Goal: Transaction & Acquisition: Purchase product/service

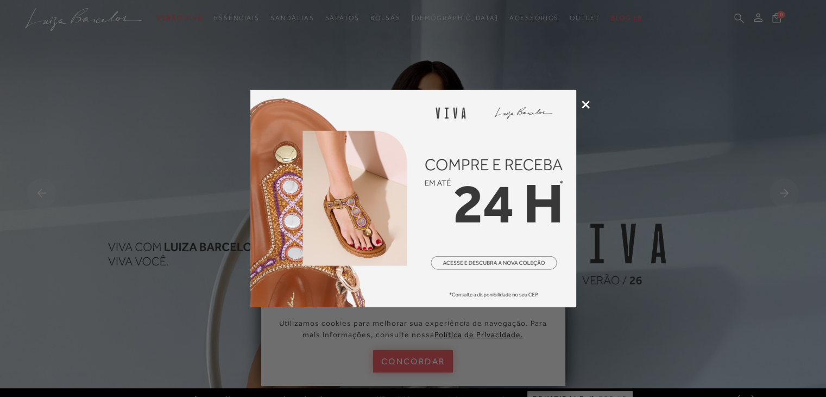
click at [586, 103] on icon at bounding box center [586, 104] width 8 height 8
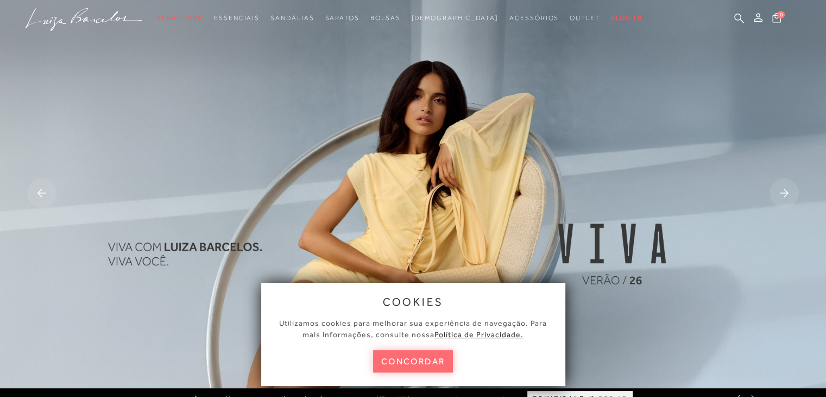
click at [419, 360] on button "concordar" at bounding box center [413, 361] width 80 height 22
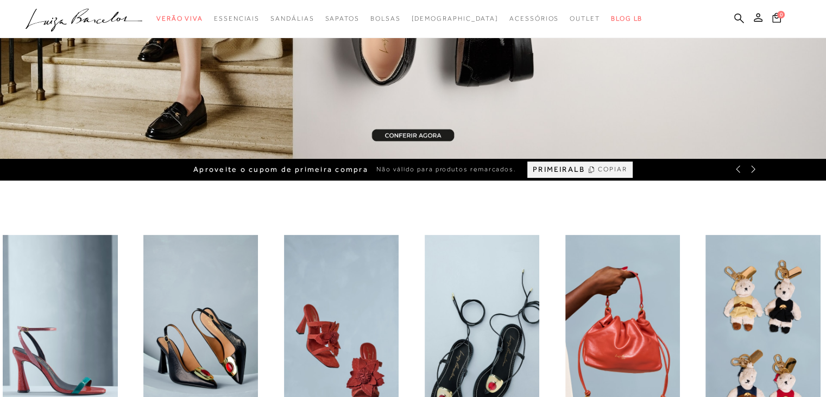
scroll to position [218, 0]
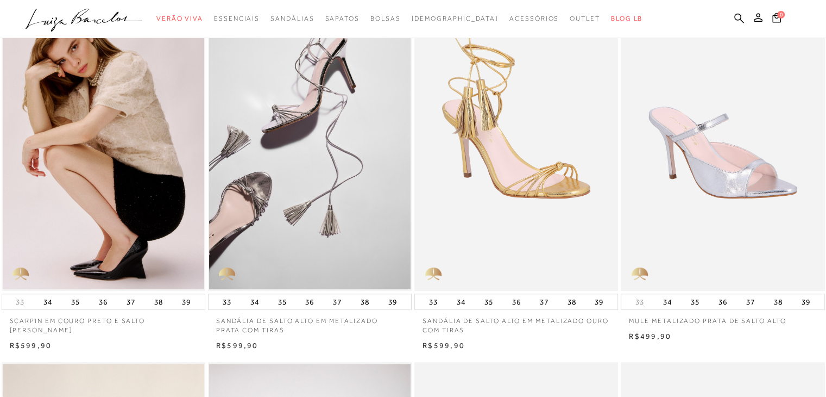
scroll to position [467, 0]
click at [743, 15] on icon at bounding box center [739, 18] width 10 height 10
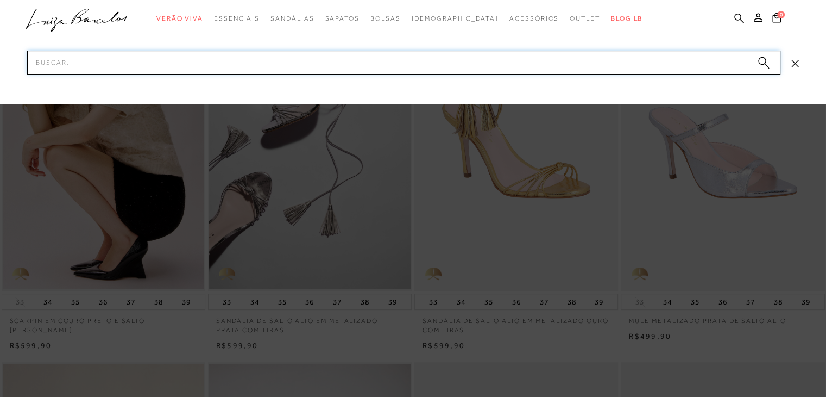
paste input "SCARPIN MULE SALTO ALTO VINIL OFF WHITE"
type input "SCARPIN MULE SALTO ALTO VINIL OFF WHITE"
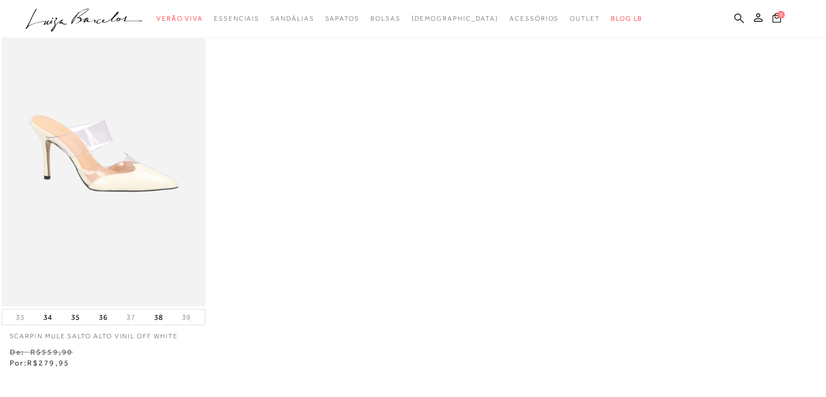
scroll to position [97, 0]
click at [104, 320] on button "36" at bounding box center [103, 317] width 15 height 15
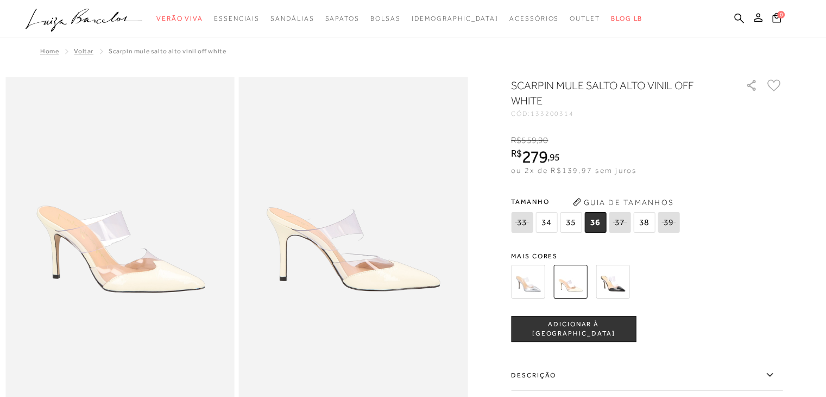
click at [553, 326] on span "ADICIONAR À SACOLA" at bounding box center [574, 328] width 124 height 19
click at [734, 17] on icon at bounding box center [739, 18] width 10 height 10
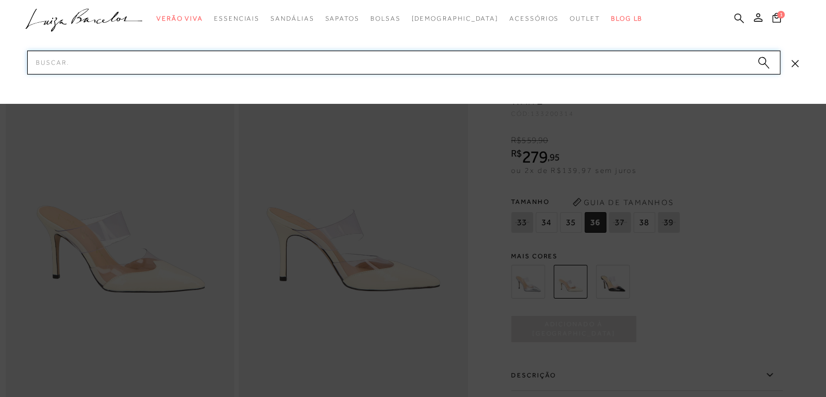
type input "a"
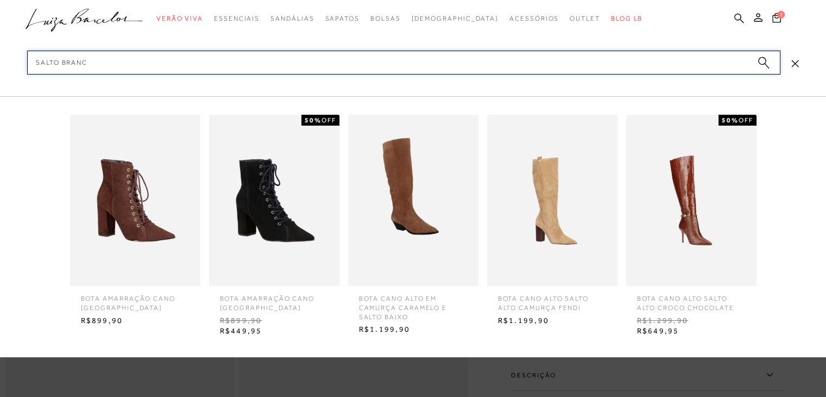
type input "salto branco"
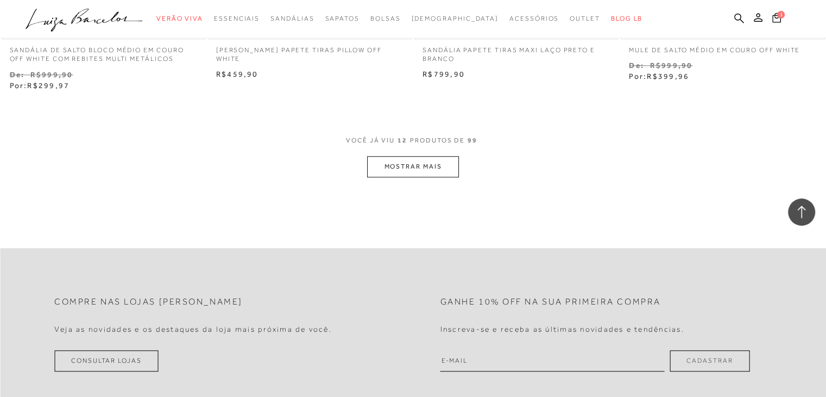
scroll to position [1160, 0]
click at [431, 161] on button "MOSTRAR MAIS" at bounding box center [412, 165] width 91 height 21
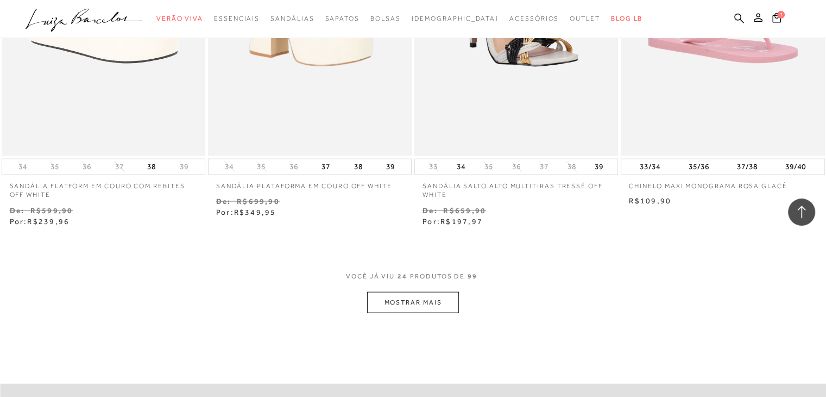
scroll to position [2187, 0]
click at [425, 298] on button "MOSTRAR MAIS" at bounding box center [412, 301] width 91 height 21
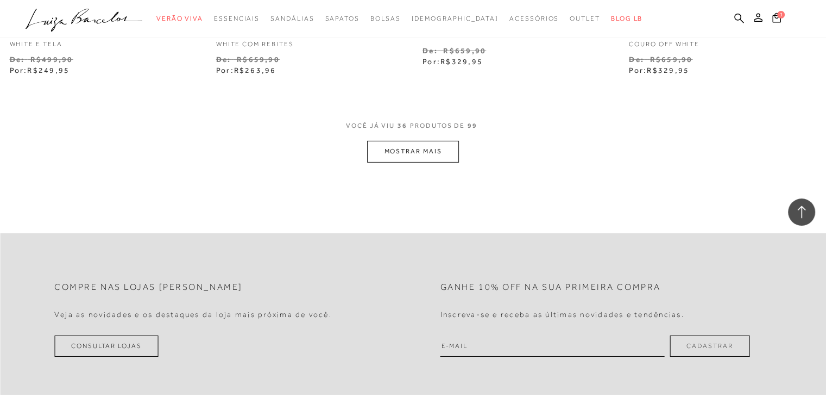
scroll to position [3506, 0]
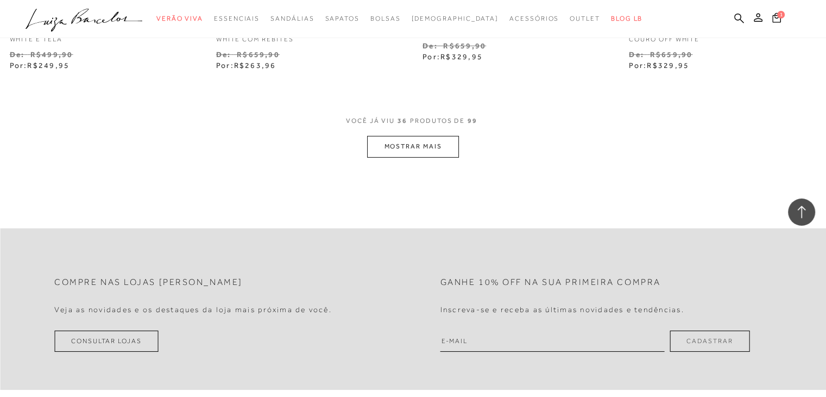
click at [423, 146] on button "MOSTRAR MAIS" at bounding box center [412, 146] width 91 height 21
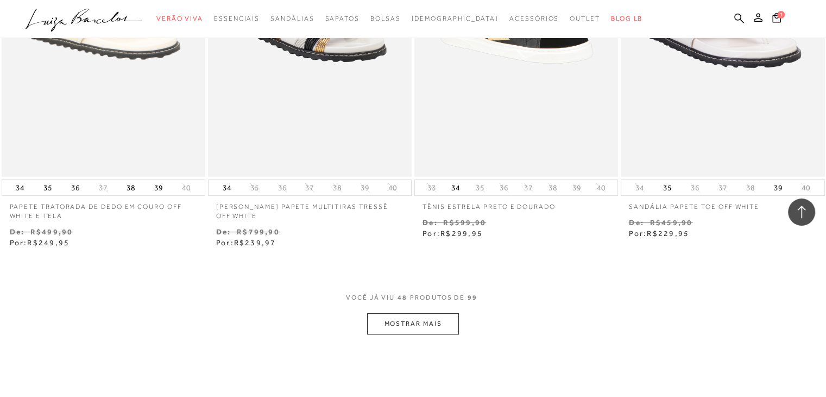
scroll to position [4563, 0]
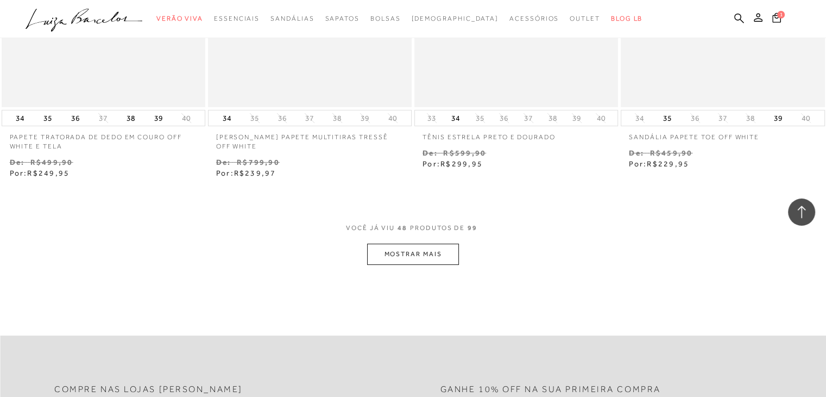
click at [417, 259] on button "MOSTRAR MAIS" at bounding box center [412, 253] width 91 height 21
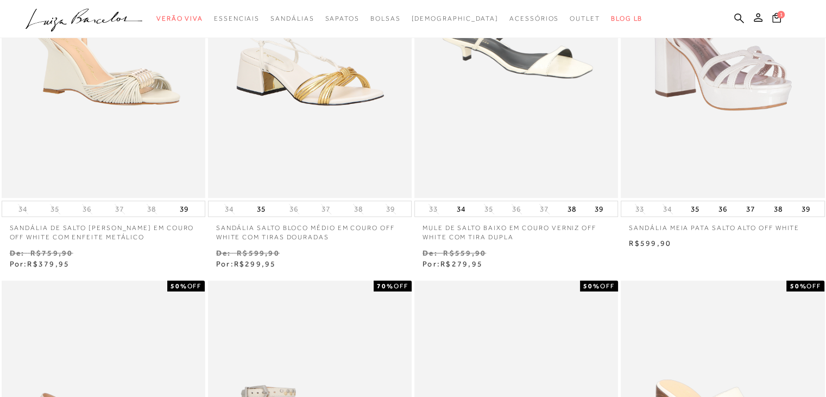
scroll to position [174, 0]
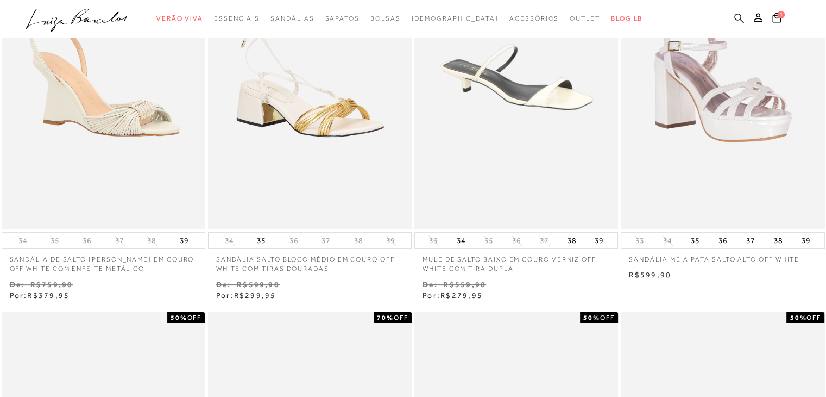
click at [740, 16] on icon at bounding box center [739, 18] width 10 height 10
click at [740, 14] on icon at bounding box center [739, 18] width 10 height 10
click at [737, 16] on icon at bounding box center [739, 18] width 10 height 10
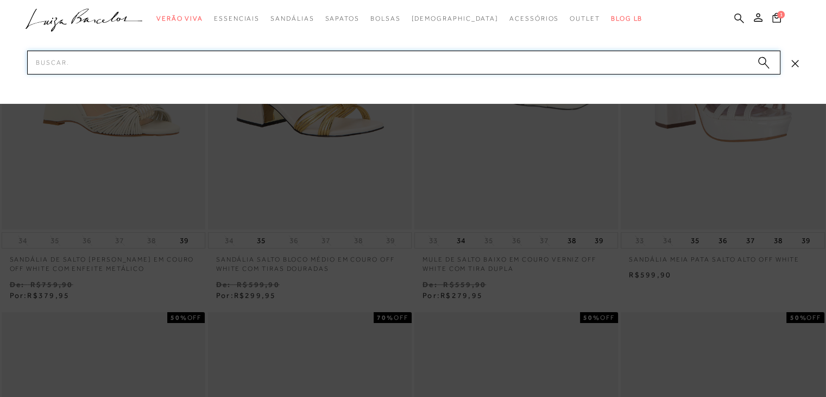
paste input "Sapato Grease - Branco"
type input "Sapato Grease - Branco"
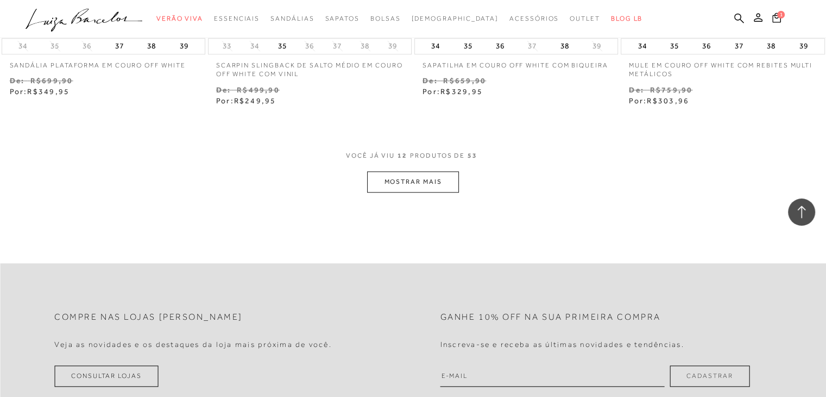
scroll to position [1145, 0]
click at [408, 175] on button "MOSTRAR MAIS" at bounding box center [412, 180] width 91 height 21
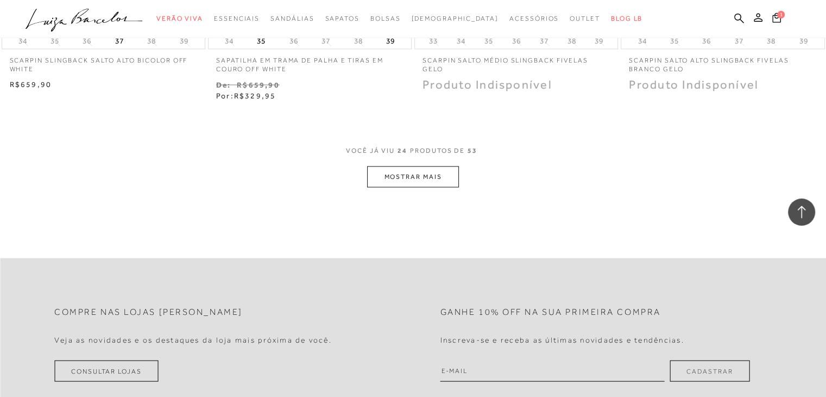
scroll to position [2312, 0]
click at [408, 175] on button "MOSTRAR MAIS" at bounding box center [412, 177] width 91 height 21
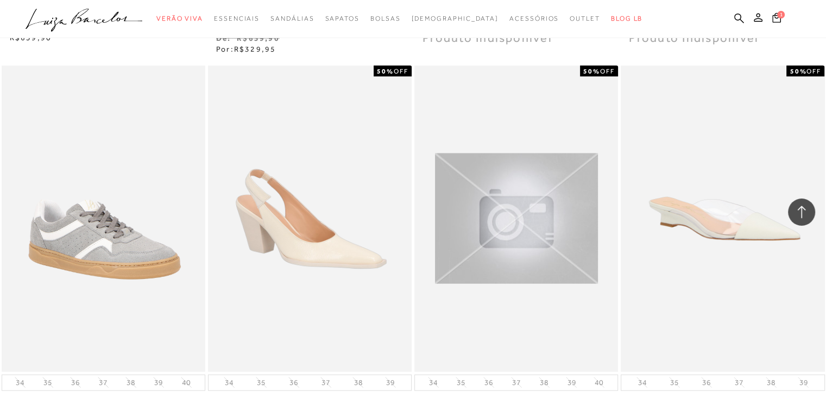
scroll to position [2270, 0]
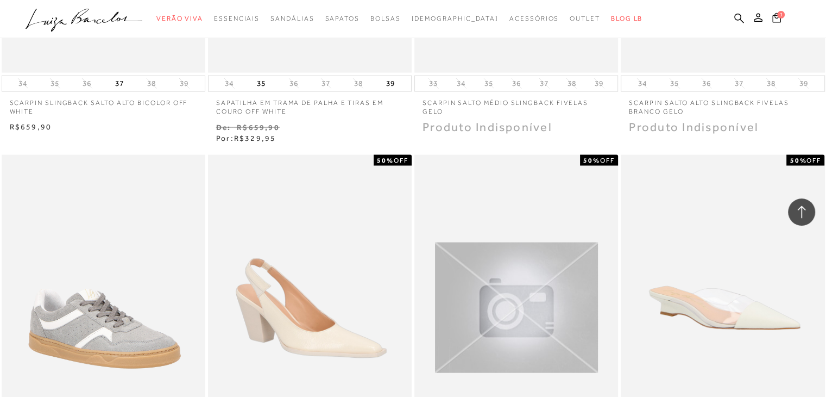
click at [775, 20] on icon at bounding box center [776, 17] width 9 height 10
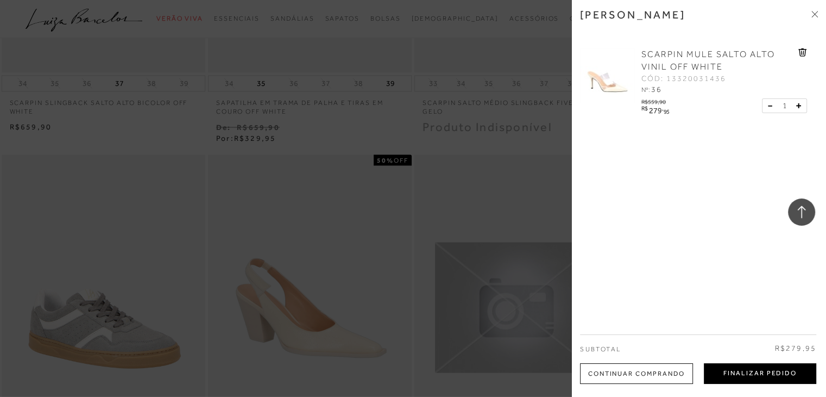
click at [732, 375] on button "Finalizar Pedido" at bounding box center [760, 373] width 112 height 21
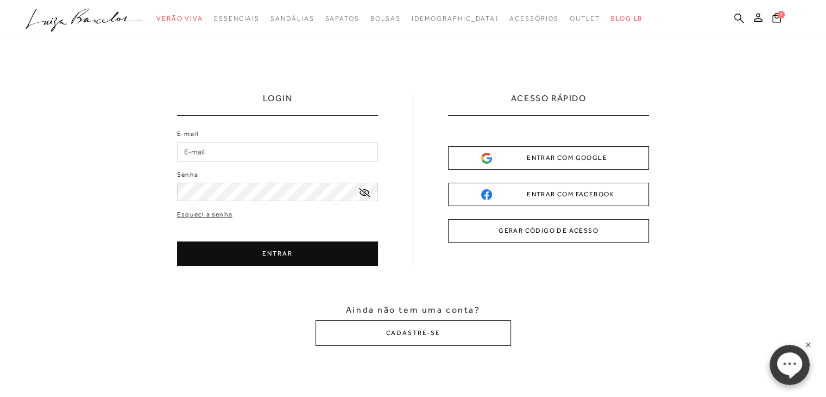
click at [542, 158] on div "ENTRAR COM GOOGLE" at bounding box center [548, 157] width 135 height 11
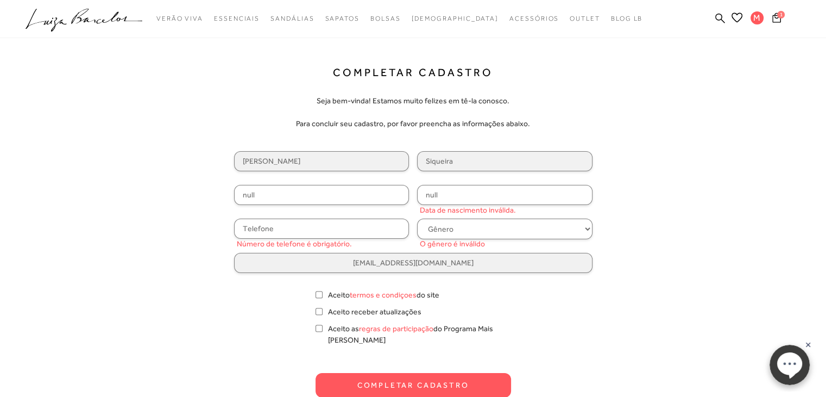
click at [312, 190] on input "null" at bounding box center [321, 195] width 175 height 20
type input "125.873.026-09"
type input "05/04/1997"
type input "(34) 99927-0151"
drag, startPoint x: 451, startPoint y: 235, endPoint x: 436, endPoint y: 232, distance: 15.9
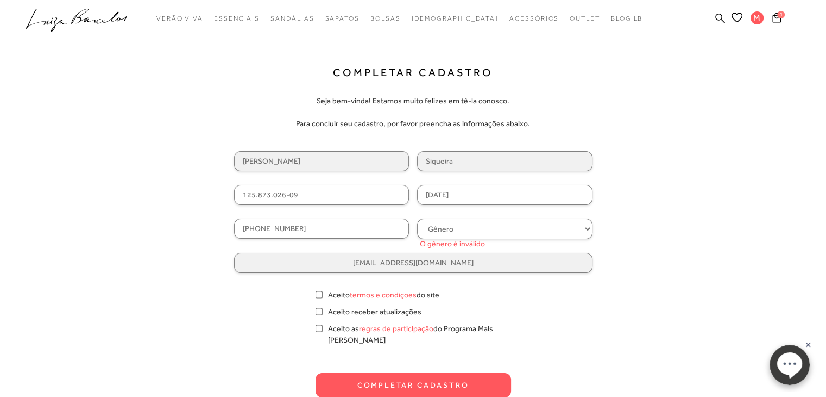
click at [436, 232] on select "Gênero Feminino Masculino" at bounding box center [504, 228] width 175 height 21
select select
click at [417, 218] on select "Gênero Feminino Masculino" at bounding box center [504, 228] width 175 height 21
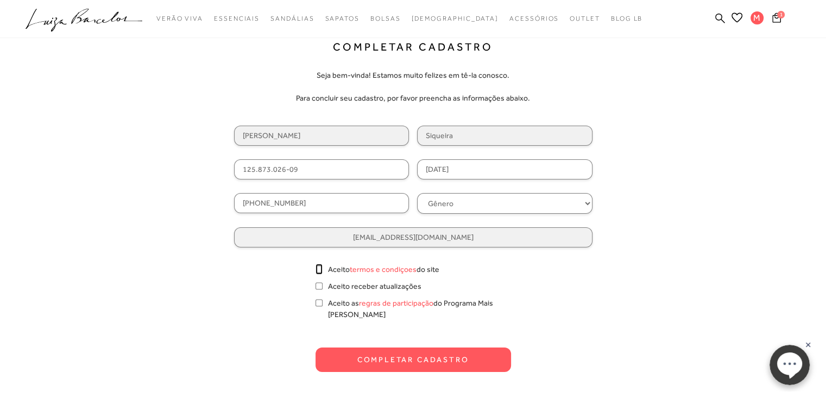
click at [319, 268] on input "Aceito termos e condiçoes do site" at bounding box center [319, 268] width 7 height 11
checkbox input "true"
click at [400, 348] on button "Completar Cadastro" at bounding box center [414, 359] width 196 height 24
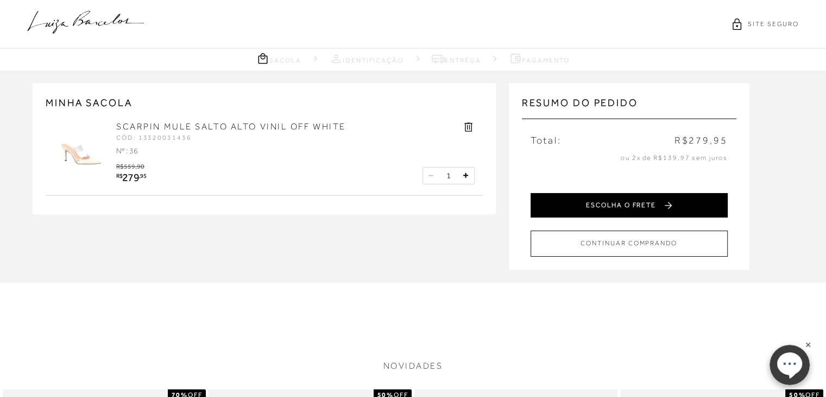
click at [559, 203] on button "ESCOLHA O FRETE" at bounding box center [629, 205] width 197 height 24
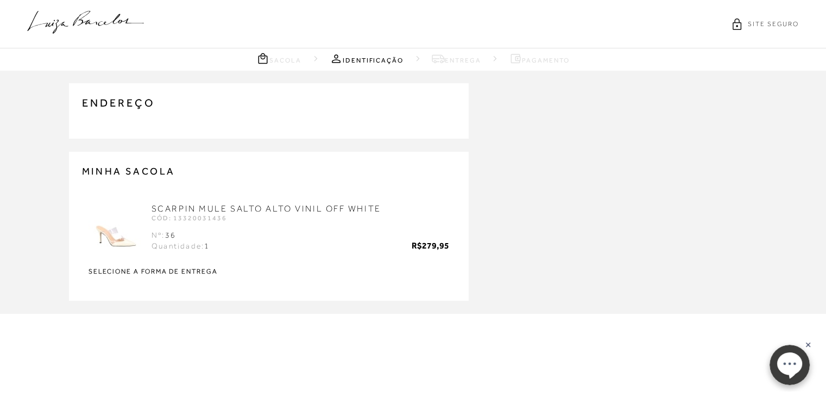
type input "(34) 99927-0151"
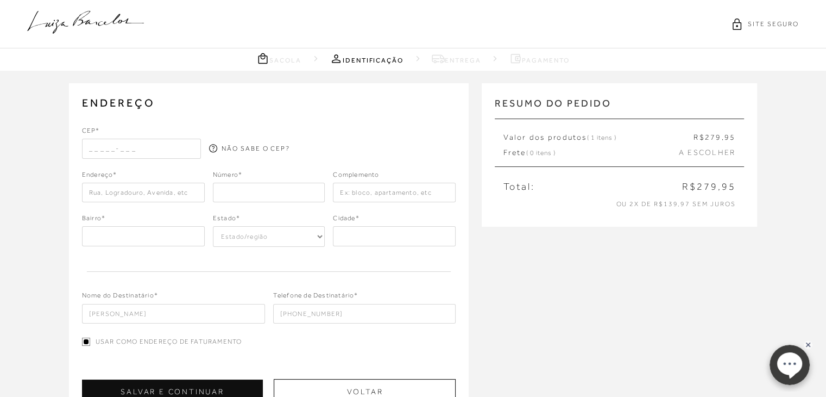
click at [165, 147] on input "text" at bounding box center [142, 149] width 120 height 20
type input "30315-500"
type input "Rua Califórnia"
type input "Sion"
select select "MG"
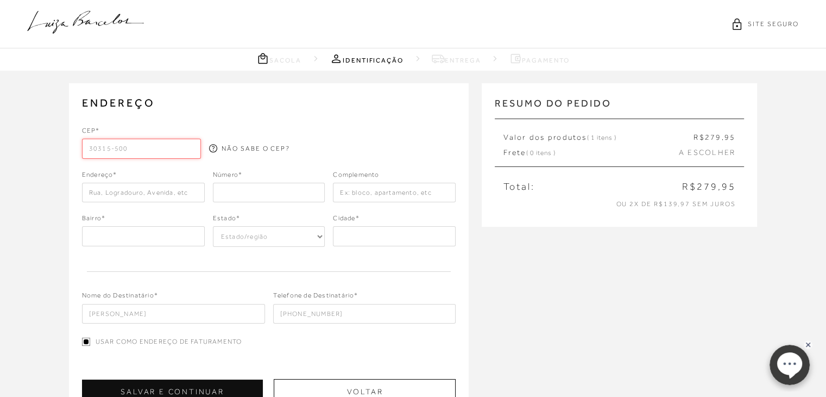
type input "Belo Horizonte"
type input "30315-500"
click at [237, 190] on input "number" at bounding box center [269, 193] width 112 height 20
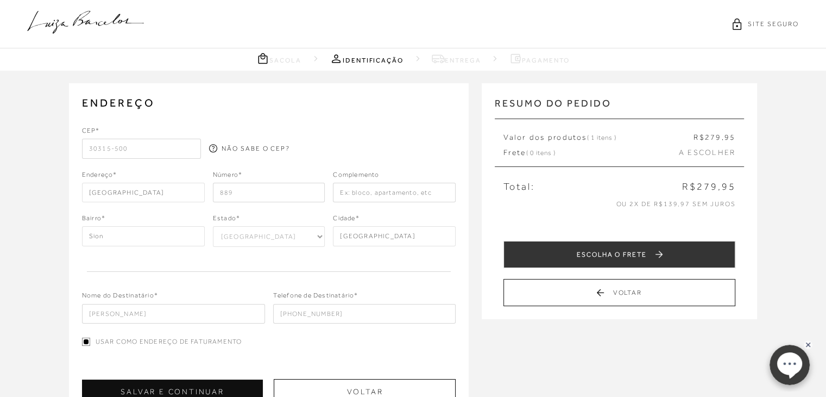
type input "889"
type input "apt 803"
click at [232, 265] on div "CEP* 30315-500 NÃO SABE O CEP? Endereço* Rua Califórnia Número* 889 Sion" at bounding box center [269, 224] width 374 height 198
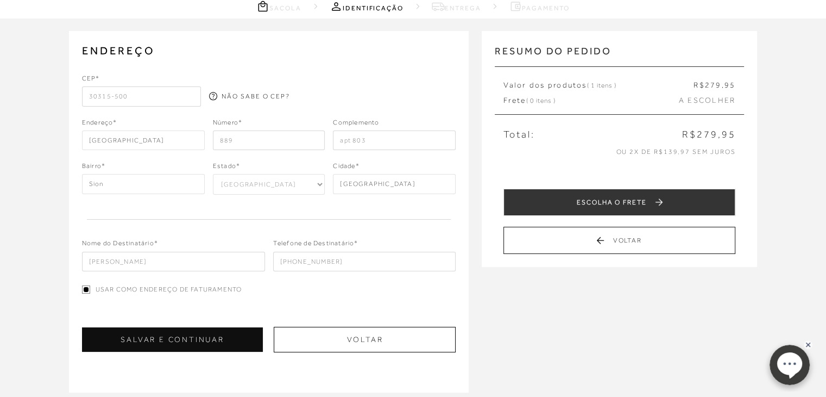
scroll to position [53, 0]
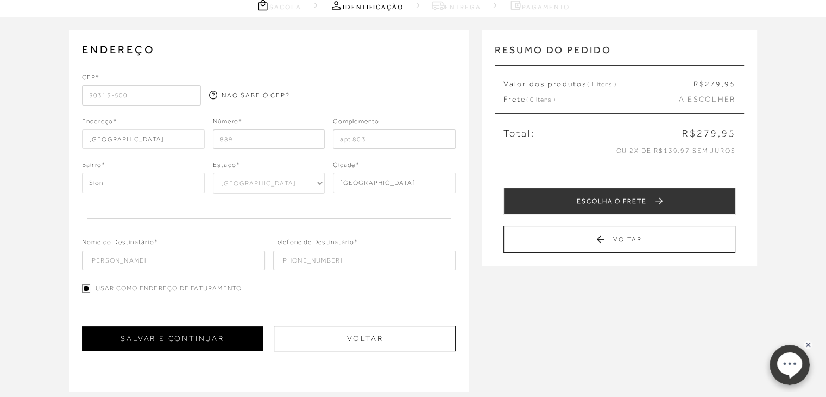
click at [222, 330] on button "SALVAR E CONTINUAR" at bounding box center [172, 338] width 181 height 24
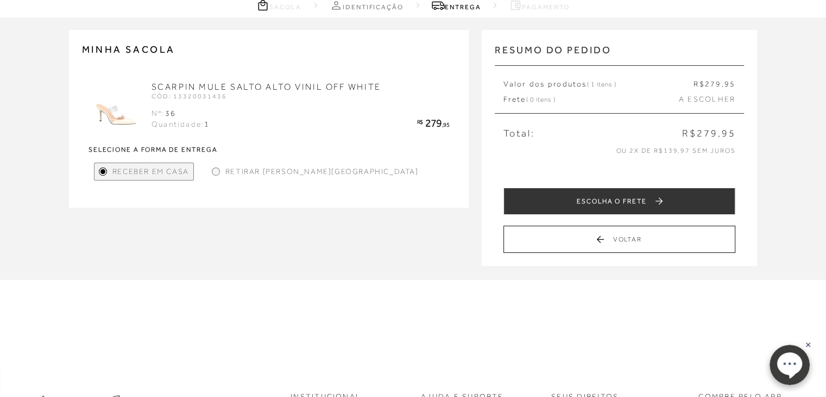
scroll to position [0, 0]
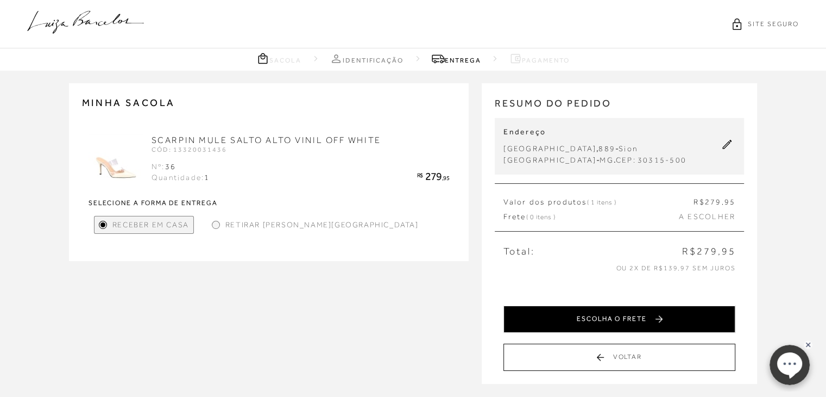
click at [580, 312] on button "ESCOLHA O FRETE" at bounding box center [620, 318] width 232 height 27
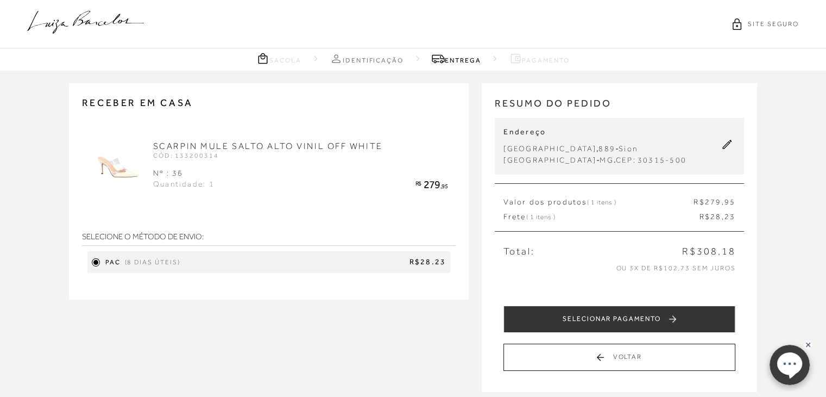
click at [580, 312] on button "SELECIONAR PAGAMENTO" at bounding box center [620, 318] width 232 height 27
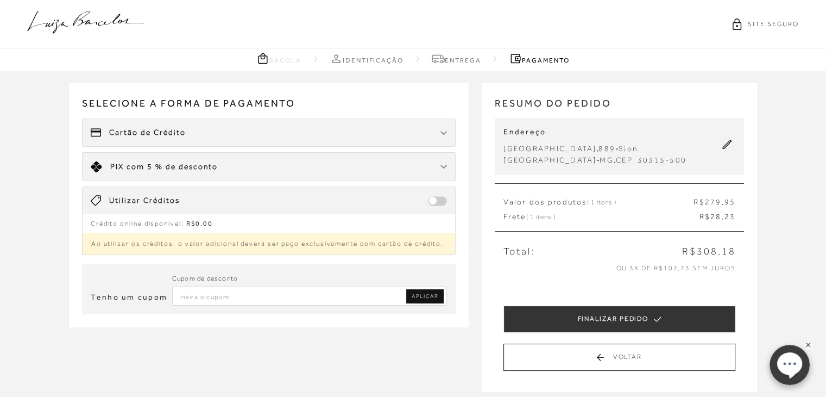
click at [580, 312] on button "FINALIZAR PEDIDO" at bounding box center [620, 318] width 232 height 27
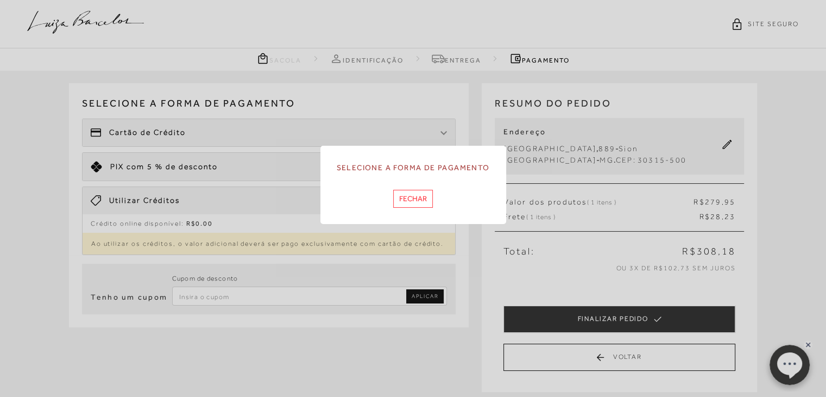
click at [414, 199] on button "Fechar" at bounding box center [413, 199] width 40 height 18
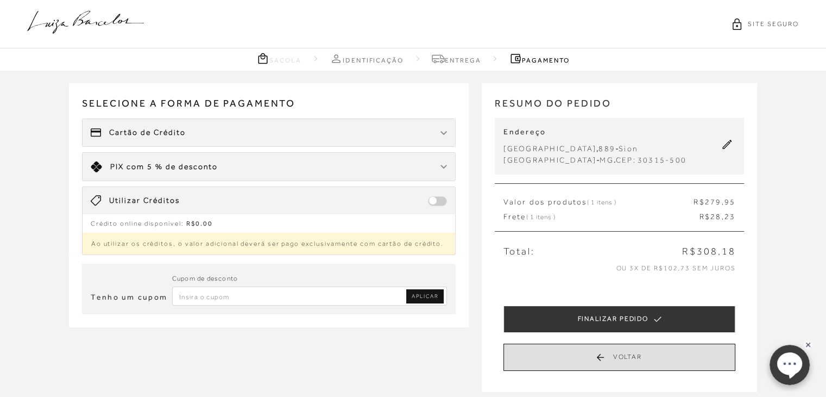
click at [563, 359] on button "Voltar" at bounding box center [620, 356] width 232 height 27
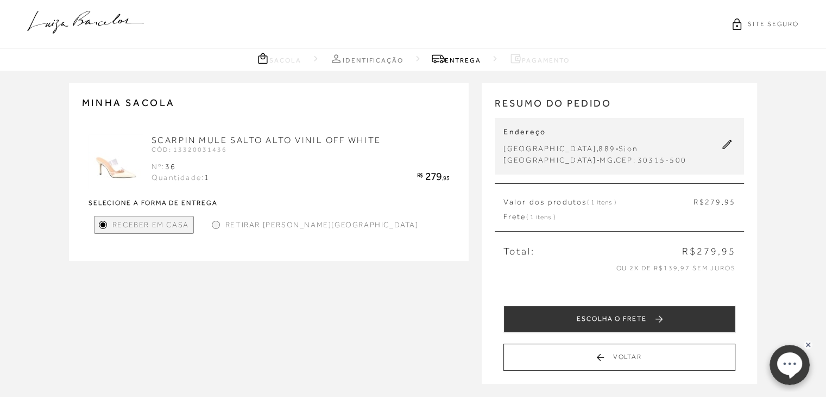
click at [225, 227] on span "Retirar em Loja" at bounding box center [321, 224] width 193 height 11
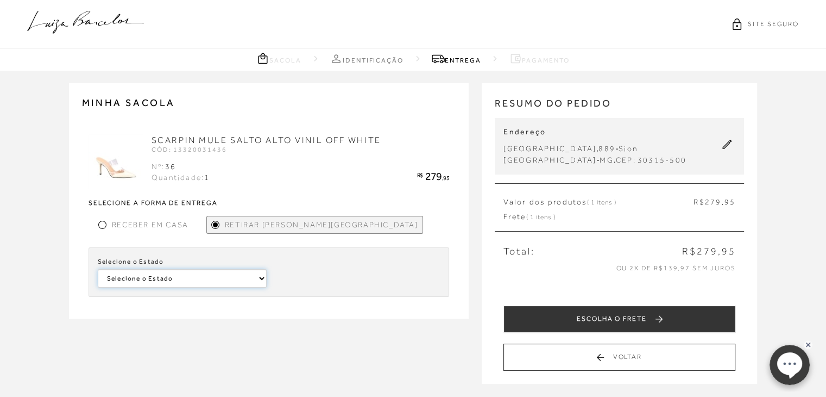
click at [209, 274] on select "Selecione o Estado Mato Grosso Pernambuco" at bounding box center [182, 278] width 169 height 18
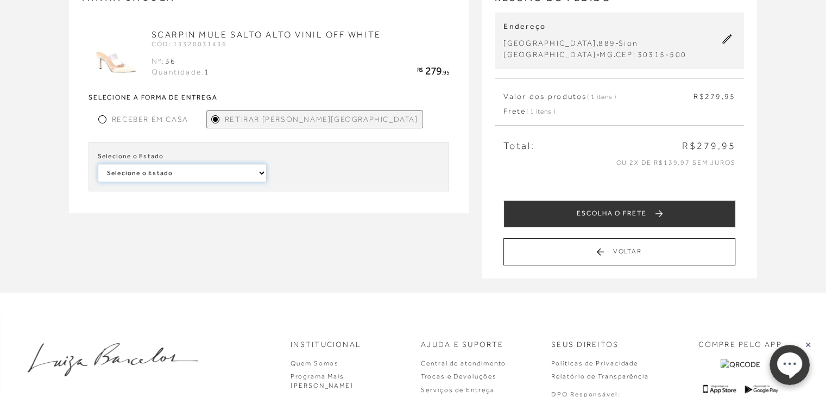
scroll to position [106, 0]
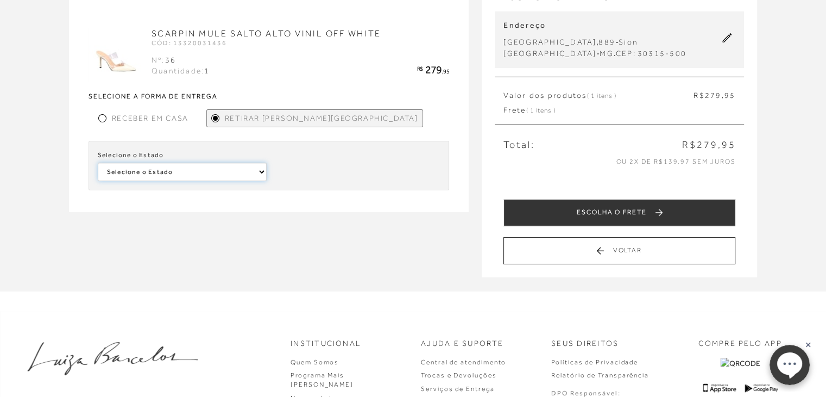
click at [258, 177] on select "Selecione o Estado Mato Grosso Pernambuco" at bounding box center [182, 171] width 169 height 18
click at [258, 254] on div "MINHA SACOLA SCARPIN MULE SALTO ALTO VINIL OFF WHITE CÓD: 13320031436 1" at bounding box center [413, 127] width 826 height 326
click at [177, 179] on select "Selecione o Estado Mato Grosso Pernambuco" at bounding box center [182, 171] width 169 height 18
click at [104, 112] on div "Receber em Casa" at bounding box center [143, 118] width 99 height 18
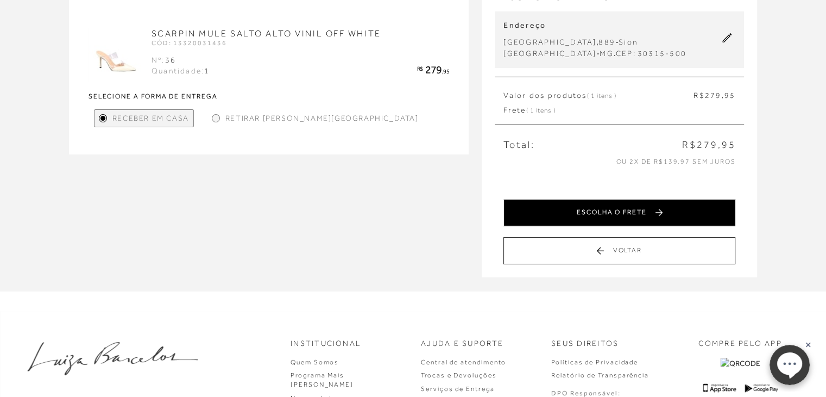
click at [619, 213] on button "ESCOLHA O FRETE" at bounding box center [620, 212] width 232 height 27
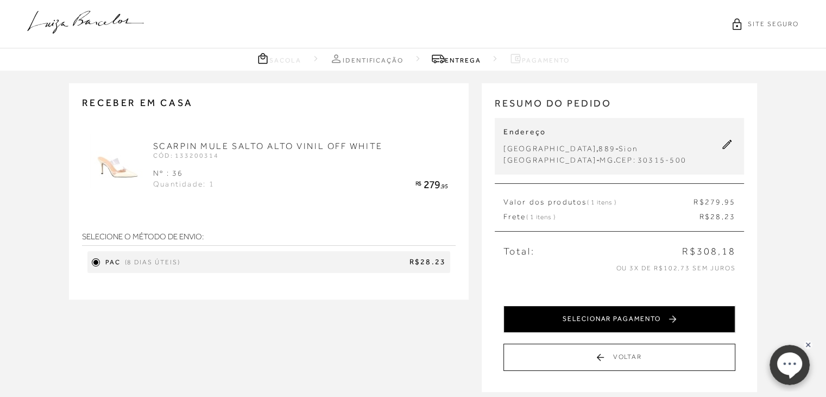
click at [637, 312] on button "SELECIONAR PAGAMENTO" at bounding box center [620, 318] width 232 height 27
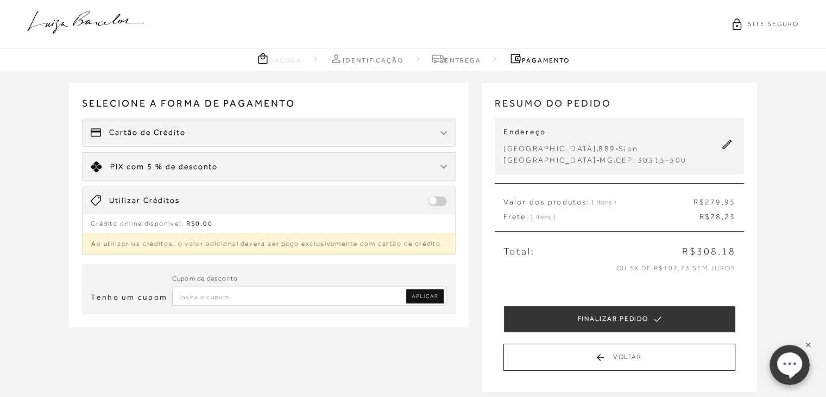
click at [336, 130] on div "Cartão de Crédito" at bounding box center [269, 132] width 373 height 27
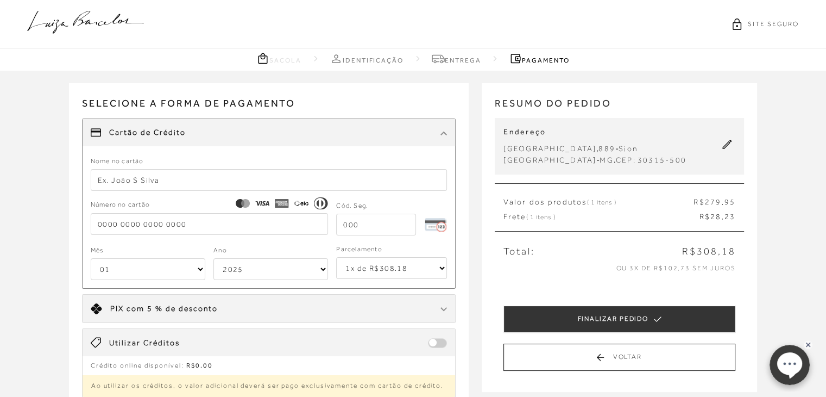
click at [319, 177] on input "text" at bounding box center [269, 180] width 357 height 22
type input "m"
type input "MARCELLA SIQUEIRA"
type input "3747 690018 03756"
click at [359, 218] on input "tel" at bounding box center [376, 224] width 80 height 22
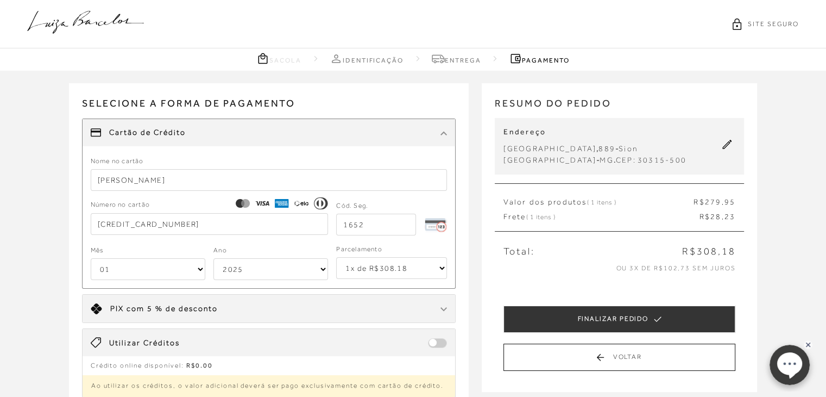
type input "1652"
click at [184, 269] on select "01 02 03 04 05 06 07 08 09 10 11 12" at bounding box center [148, 269] width 115 height 22
select select "07"
click at [91, 258] on select "01 02 03 04 05 06 07 08 09 10 11 12" at bounding box center [148, 269] width 115 height 22
click at [258, 267] on select "2025 2026 2027 2028 2029 2030 2031 2032 2033 2034 2035 2036 2037 2038 2039 2040…" at bounding box center [270, 269] width 115 height 22
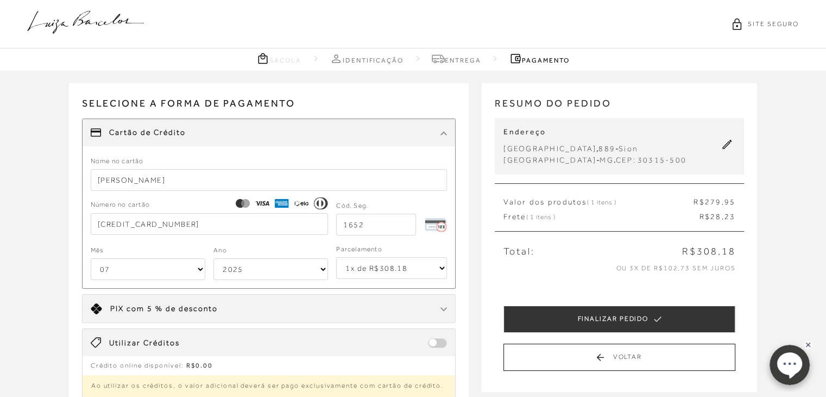
select select "2030"
click at [213, 258] on select "2025 2026 2027 2028 2029 2030 2031 2032 2033 2034 2035 2036 2037 2038 2039 2040…" at bounding box center [270, 269] width 115 height 22
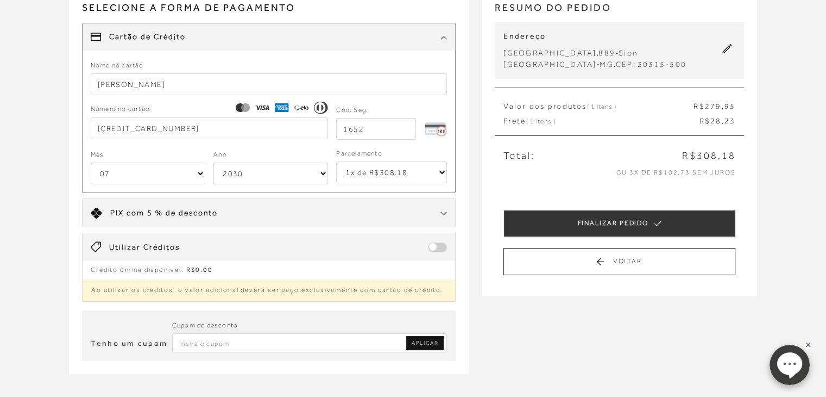
scroll to position [98, 0]
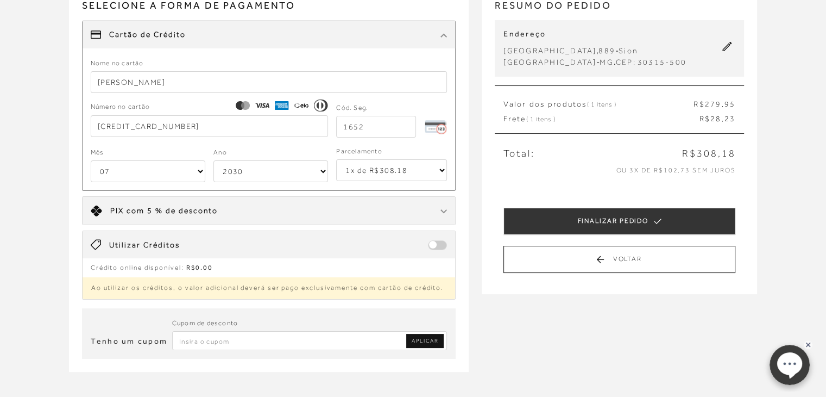
click at [396, 175] on select "1x de R$308.18 2x de R$154.09 sem juros 3x de R$102.73 sem juros 4x de R$77.05 …" at bounding box center [391, 170] width 111 height 22
click at [311, 338] on input "Inserir Código da Promoção" at bounding box center [309, 340] width 275 height 19
type input "JUJUNOREMOSE"
click at [425, 334] on link "APLICAR" at bounding box center [424, 341] width 37 height 14
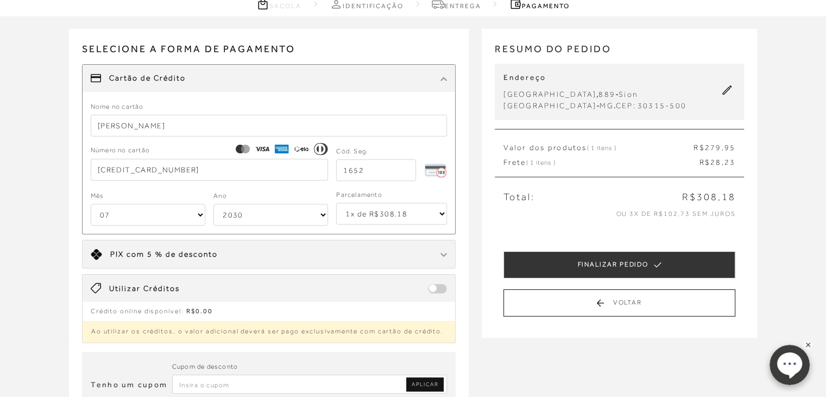
scroll to position [54, 0]
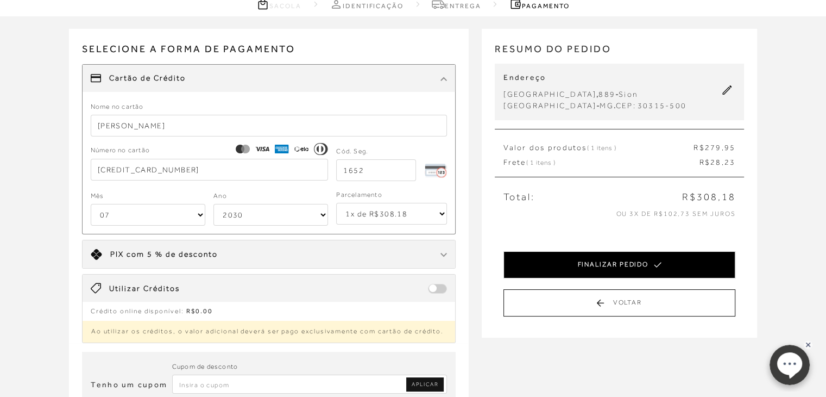
click at [551, 256] on button "FINALIZAR PEDIDO" at bounding box center [620, 264] width 232 height 27
select select "07"
select select "2030"
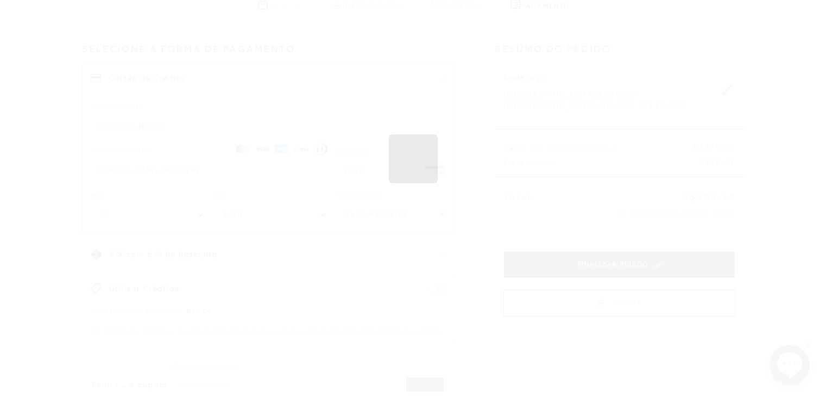
scroll to position [0, 0]
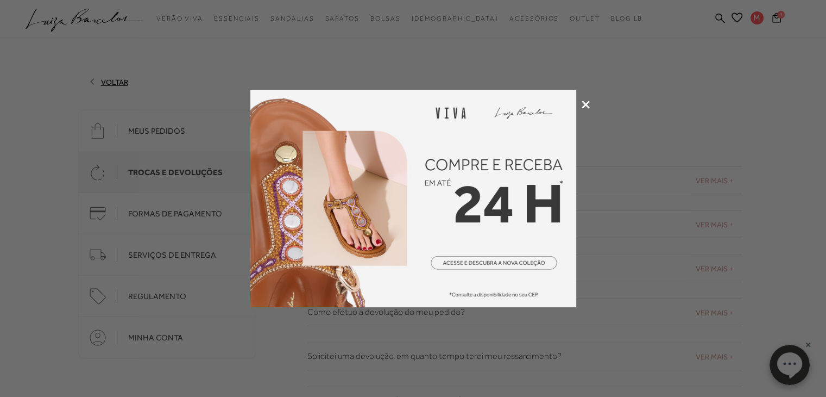
click at [589, 100] on icon at bounding box center [586, 104] width 8 height 8
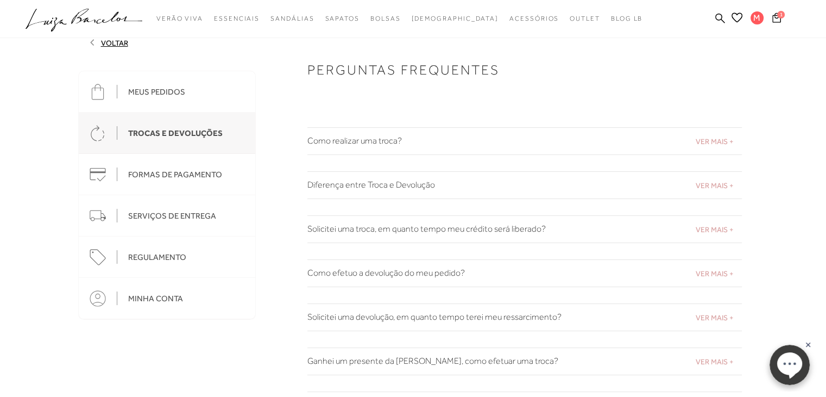
scroll to position [45, 0]
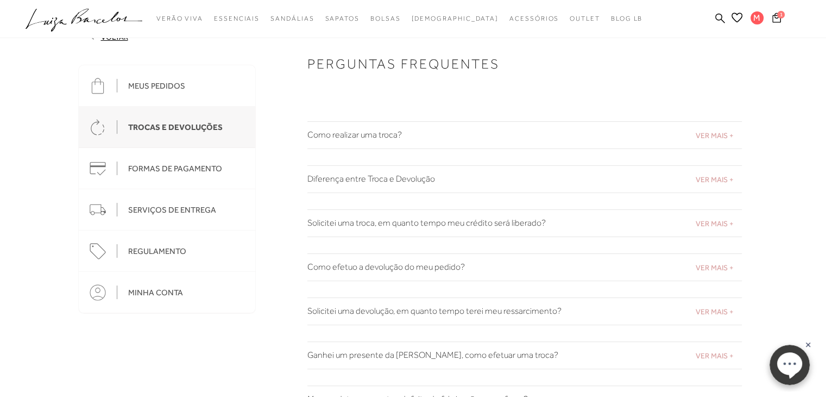
click at [722, 179] on span "VER MAIS +" at bounding box center [715, 179] width 38 height 9
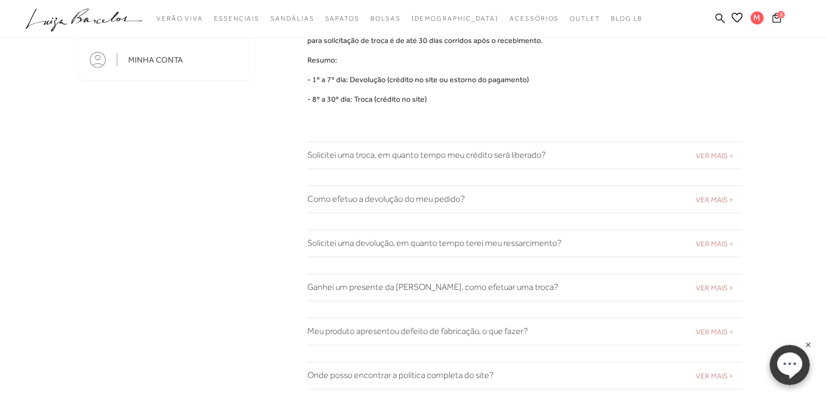
scroll to position [277, 0]
click at [717, 203] on span "VER MAIS +" at bounding box center [715, 200] width 38 height 9
